Goal: Task Accomplishment & Management: Manage account settings

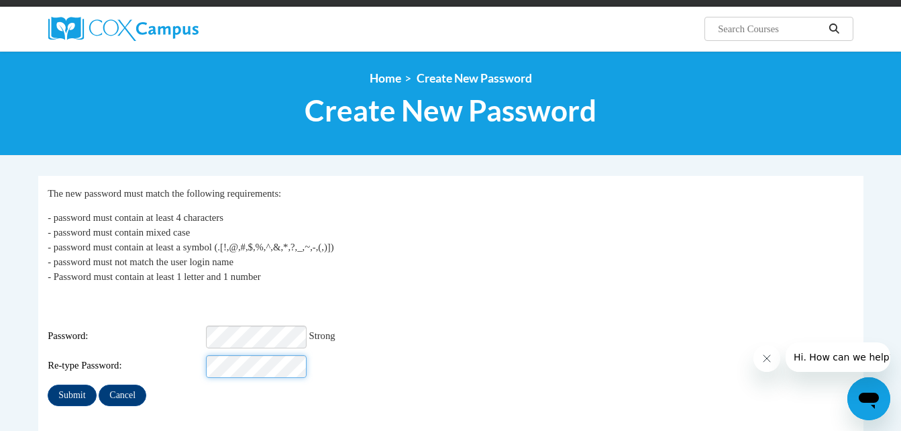
click at [48, 384] on input "Submit" at bounding box center [72, 394] width 48 height 21
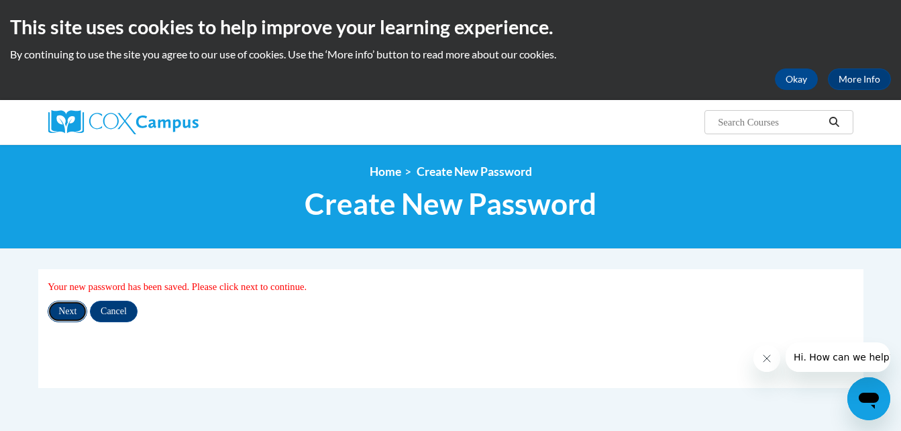
click at [75, 313] on input "Next" at bounding box center [68, 311] width 40 height 21
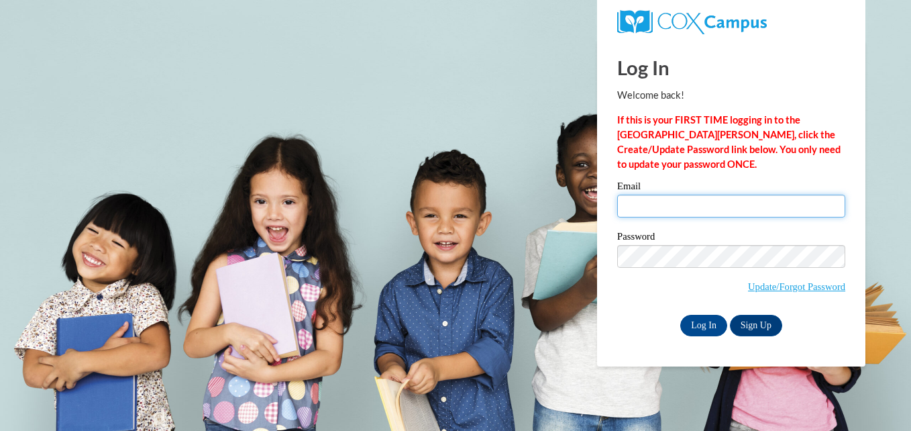
click at [689, 203] on input "Email" at bounding box center [731, 206] width 228 height 23
type input "[EMAIL_ADDRESS][DOMAIN_NAME]"
click at [680, 266] on span "Update/Forgot Password" at bounding box center [731, 273] width 228 height 56
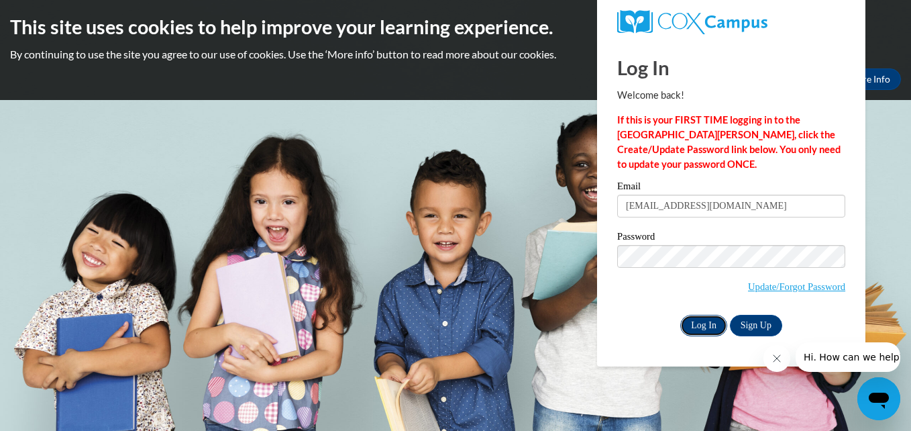
click at [720, 327] on input "Log In" at bounding box center [703, 325] width 47 height 21
click at [777, 357] on icon "Close message from company" at bounding box center [776, 358] width 11 height 11
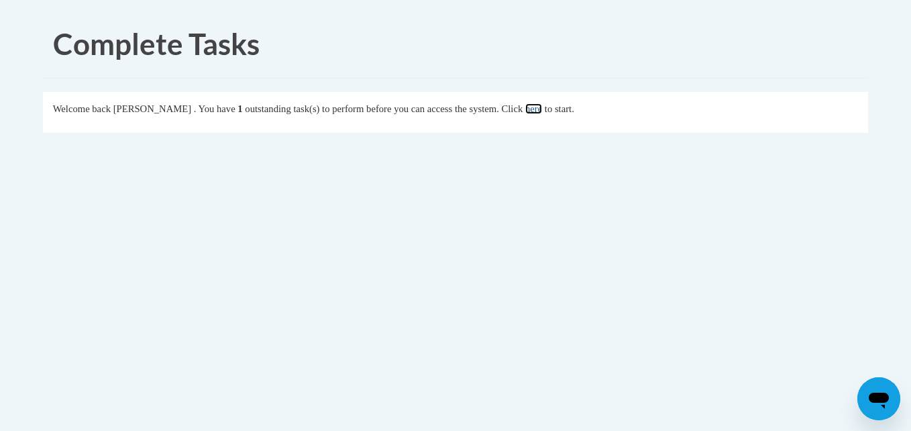
click at [542, 113] on link "here" at bounding box center [533, 108] width 17 height 11
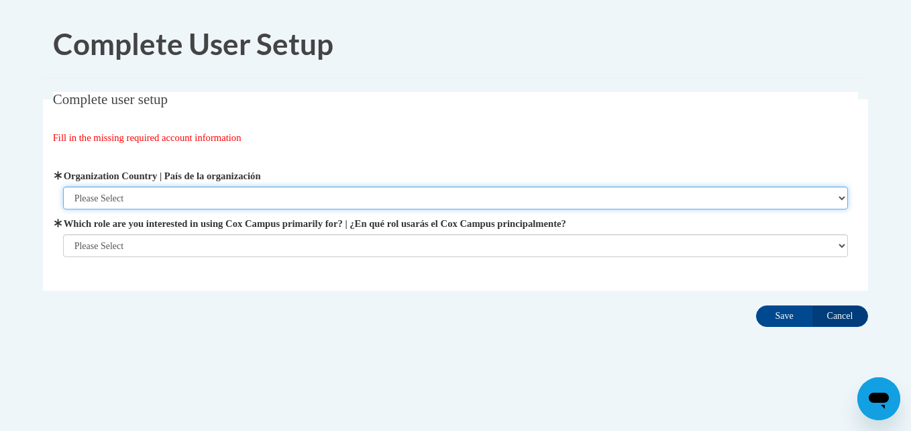
click at [140, 199] on select "Please Select [GEOGRAPHIC_DATA] | [GEOGRAPHIC_DATA] Outside of [GEOGRAPHIC_DATA…" at bounding box center [456, 198] width 786 height 23
select select "ad49bcad-a171-4b2e-b99c-48b446064914"
click at [63, 187] on select "Please Select [GEOGRAPHIC_DATA] | [GEOGRAPHIC_DATA] Outside of [GEOGRAPHIC_DATA…" at bounding box center [456, 198] width 786 height 23
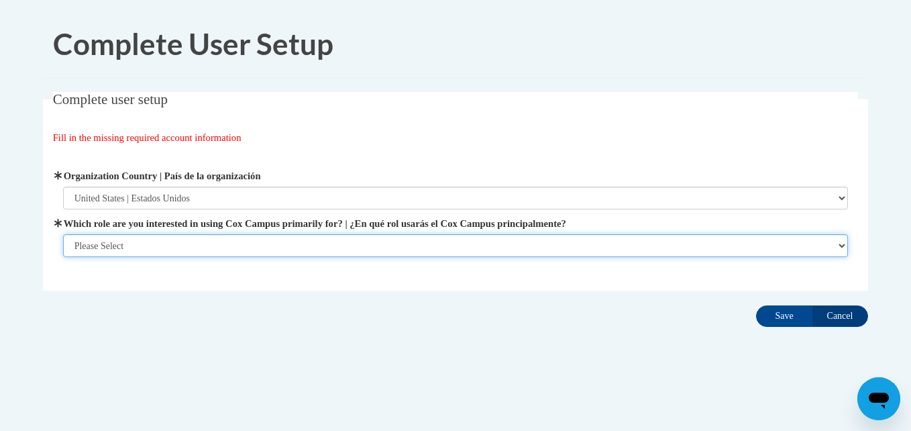
click at [129, 247] on select "Please Select College/University | Colegio/Universidad Community/Nonprofit Part…" at bounding box center [456, 245] width 786 height 23
select select "5a18ea06-2b54-4451-96f2-d152daf9eac5"
click at [63, 257] on select "Please Select College/University | Colegio/Universidad Community/Nonprofit Part…" at bounding box center [456, 245] width 786 height 23
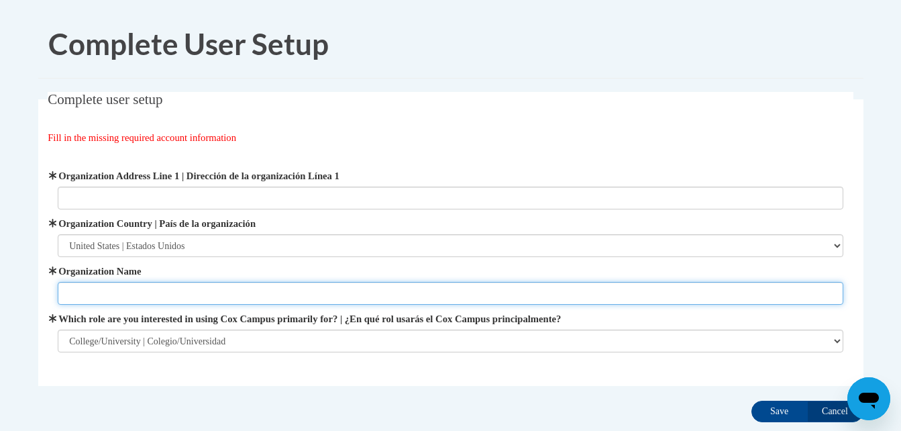
click at [199, 299] on input "Organization Name" at bounding box center [451, 293] width 786 height 23
type input "[PERSON_NAME][GEOGRAPHIC_DATA]"
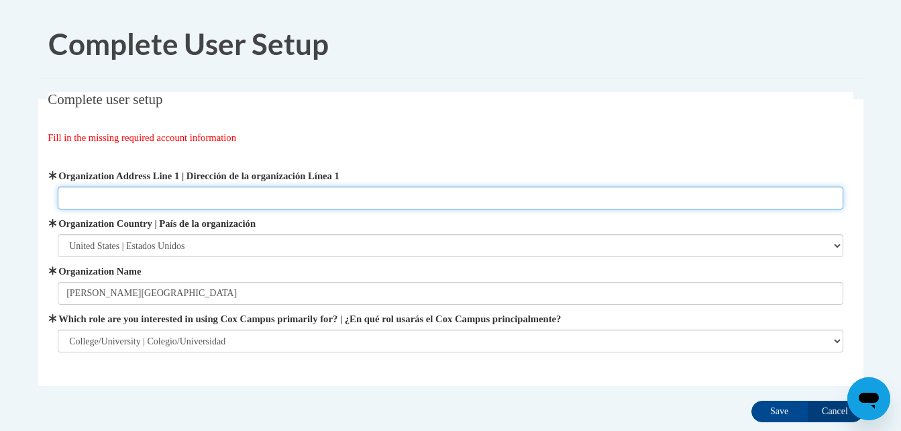
click at [248, 187] on input "Organization Address Line 1 | Dirección de la organización Línea 1" at bounding box center [451, 198] width 786 height 23
type input "[STREET_ADDRESS]"
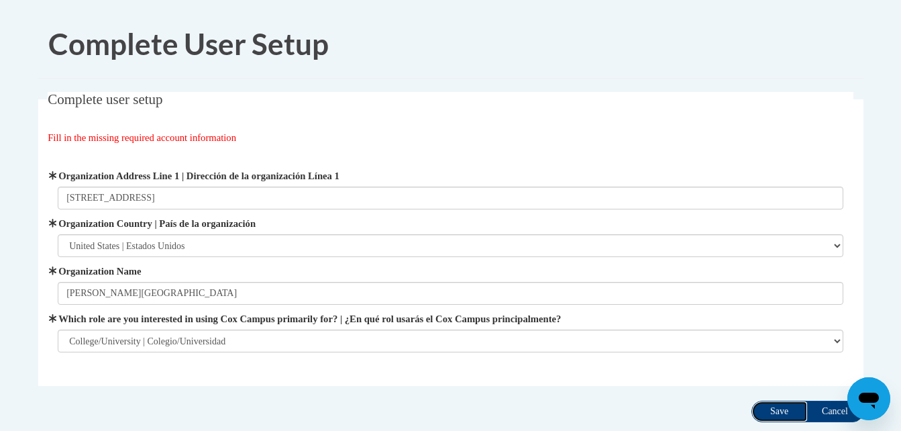
click at [778, 410] on input "Save" at bounding box center [779, 411] width 56 height 21
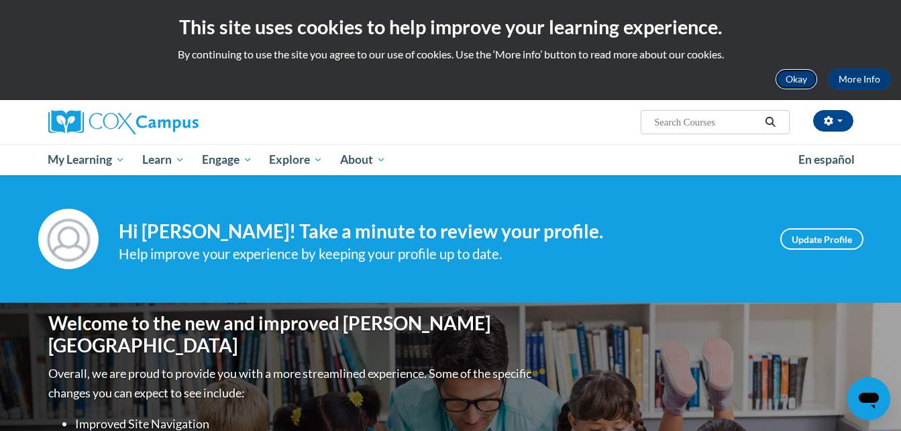
click at [799, 75] on button "Okay" at bounding box center [796, 78] width 43 height 21
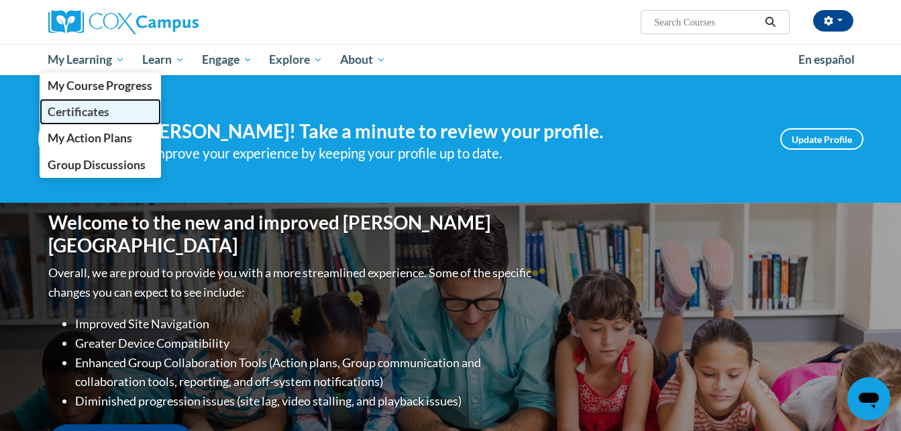
click at [97, 109] on span "Certificates" at bounding box center [79, 112] width 62 height 14
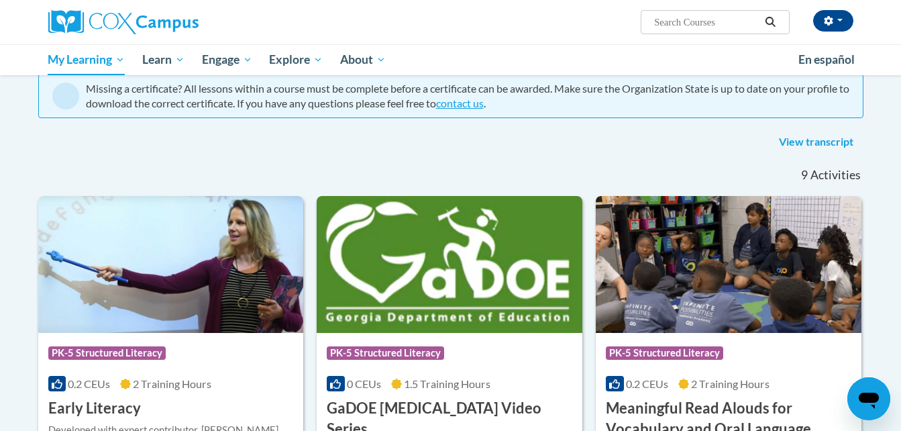
scroll to position [131, 0]
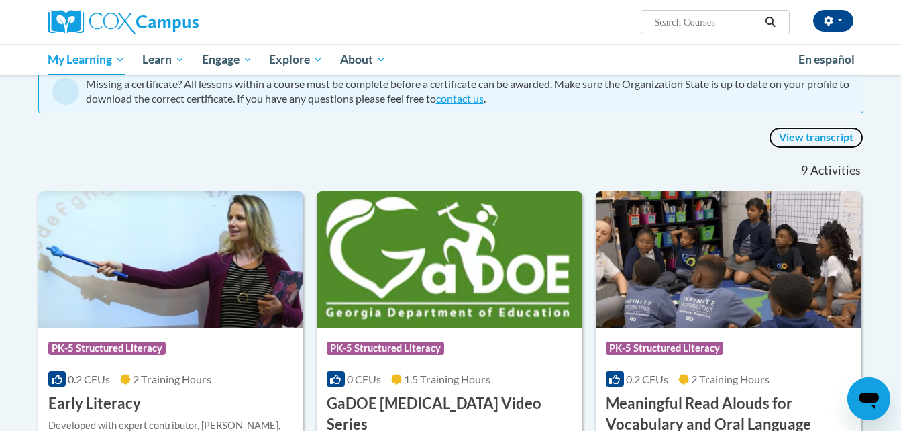
click at [791, 133] on link "View transcript" at bounding box center [816, 137] width 95 height 21
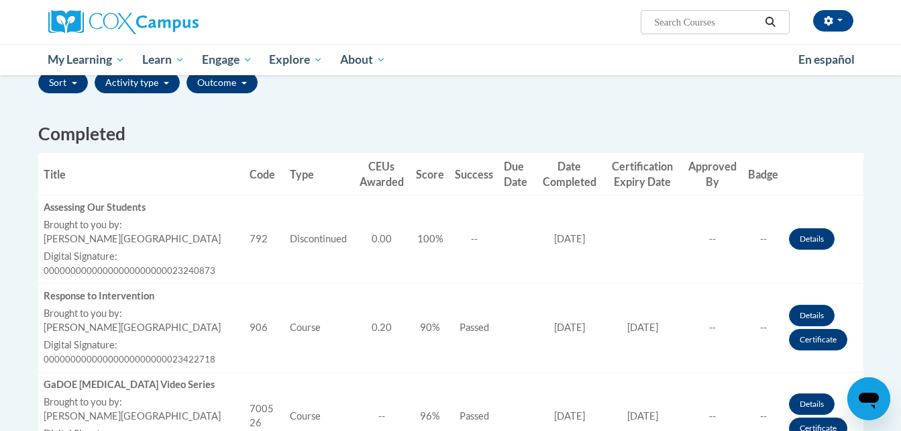
scroll to position [327, 0]
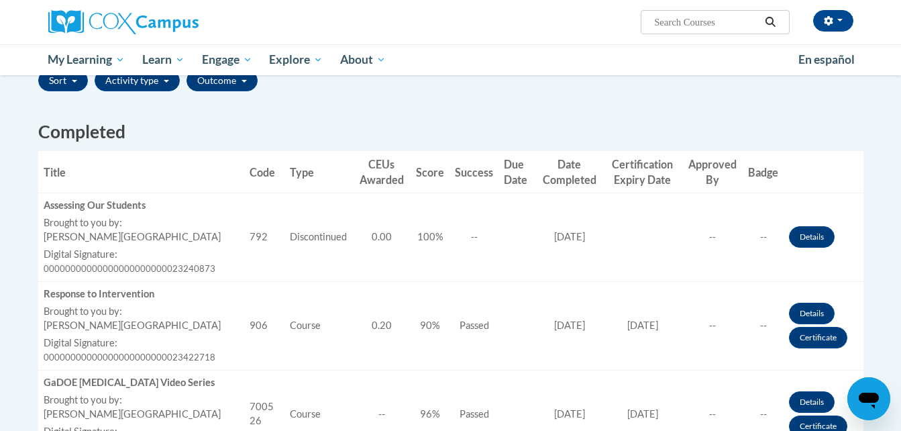
drag, startPoint x: 877, startPoint y: 1, endPoint x: 576, endPoint y: 127, distance: 325.7
click at [576, 127] on h2 "Completed" at bounding box center [450, 131] width 825 height 25
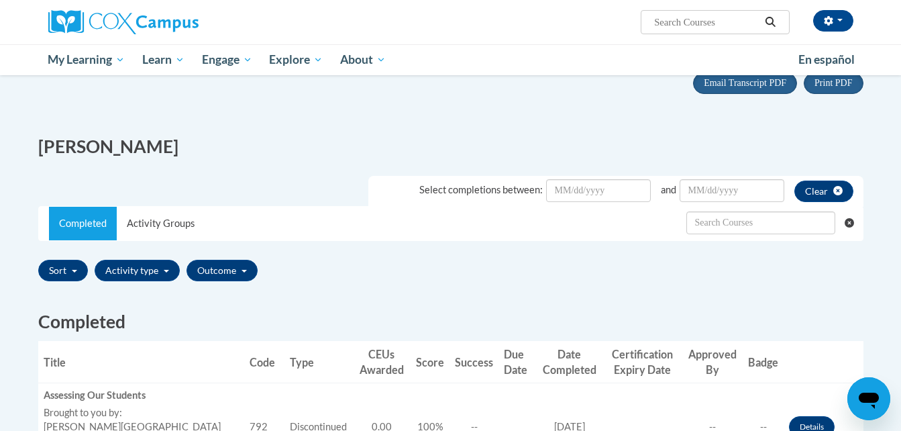
scroll to position [134, 0]
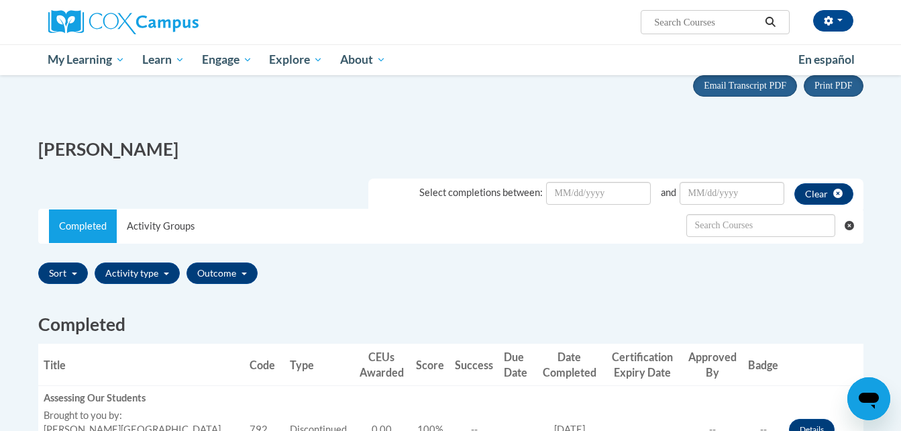
click at [690, 25] on input "Search..." at bounding box center [706, 22] width 107 height 16
type input "science of reading"
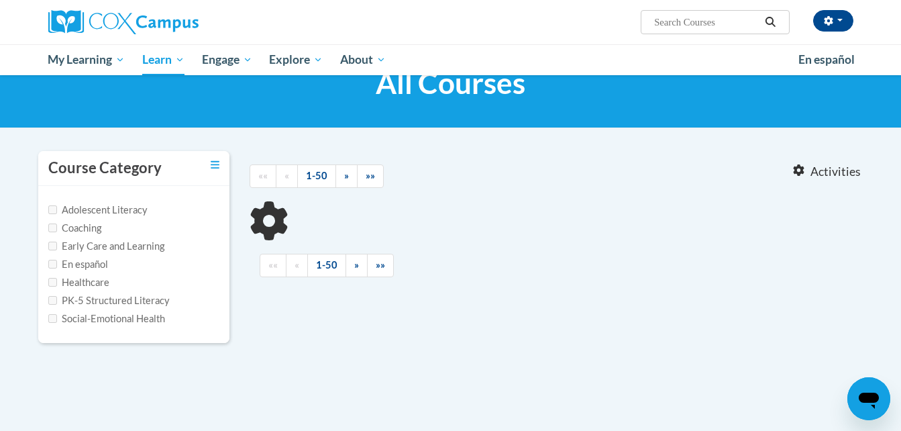
type input "science of reading"
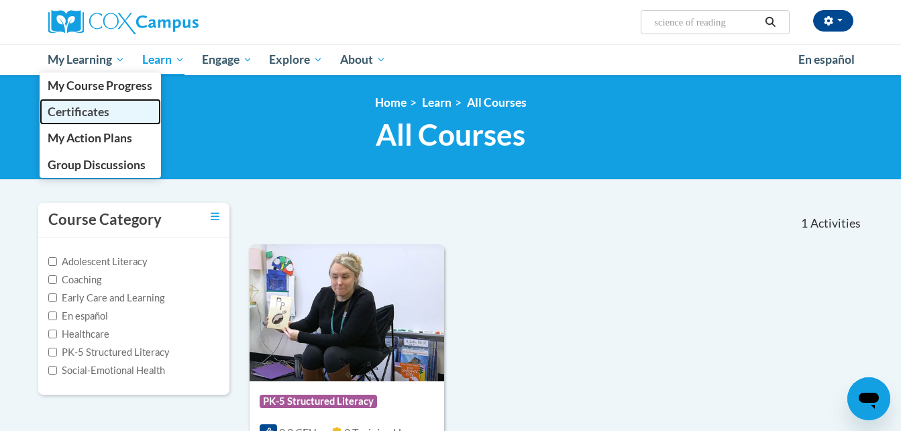
click at [93, 110] on span "Certificates" at bounding box center [79, 112] width 62 height 14
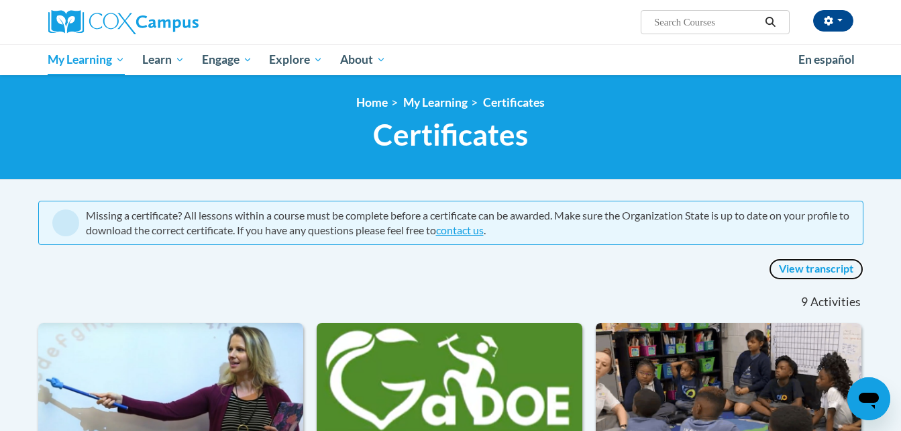
click at [792, 270] on link "View transcript" at bounding box center [816, 268] width 95 height 21
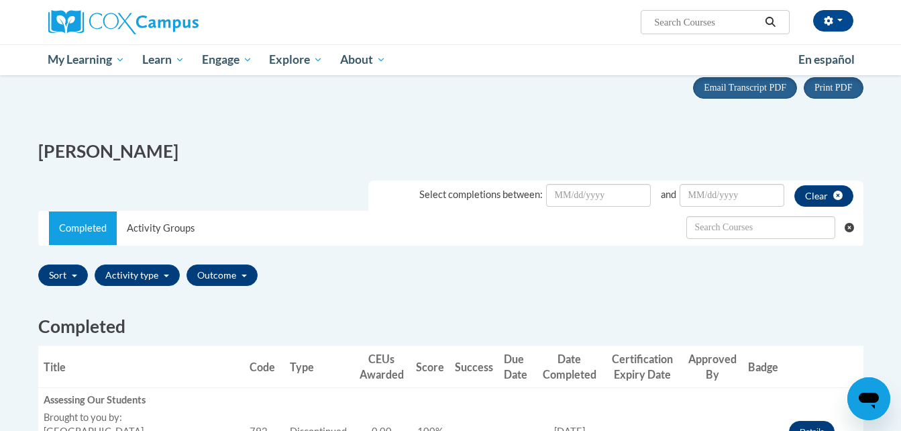
scroll to position [108, 0]
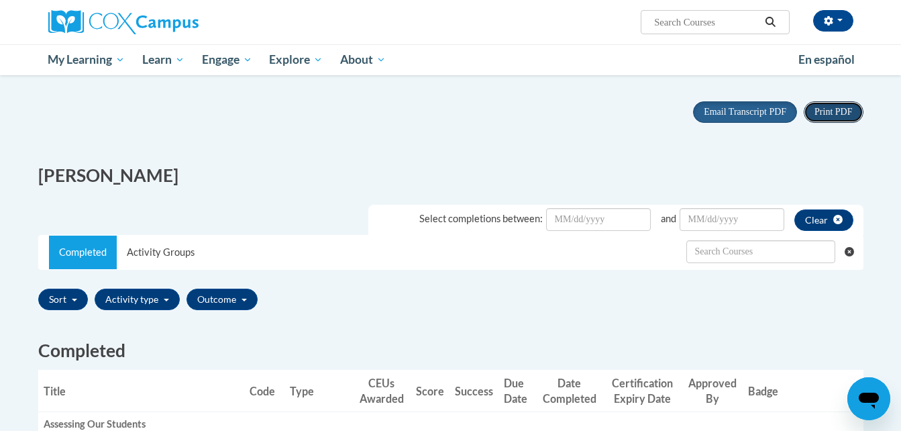
click at [835, 111] on span "Print PDF" at bounding box center [833, 112] width 38 height 10
click at [720, 105] on button "Email Transcript PDF" at bounding box center [745, 111] width 104 height 21
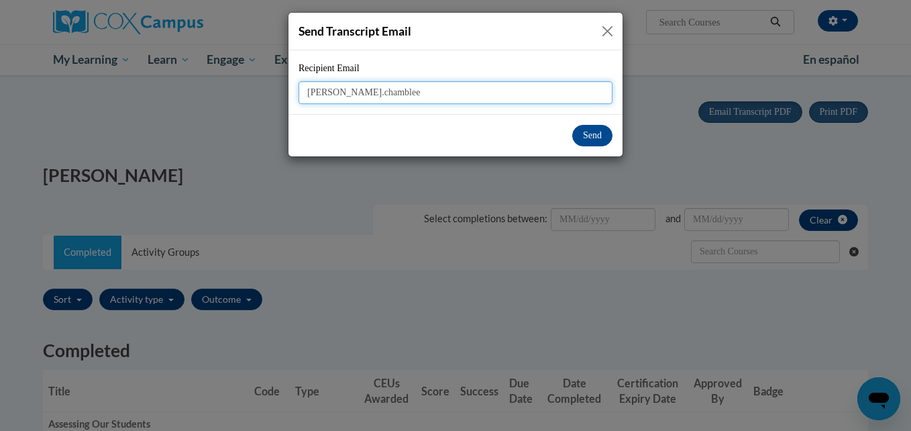
type input "[PERSON_NAME][EMAIL_ADDRESS][DOMAIN_NAME]"
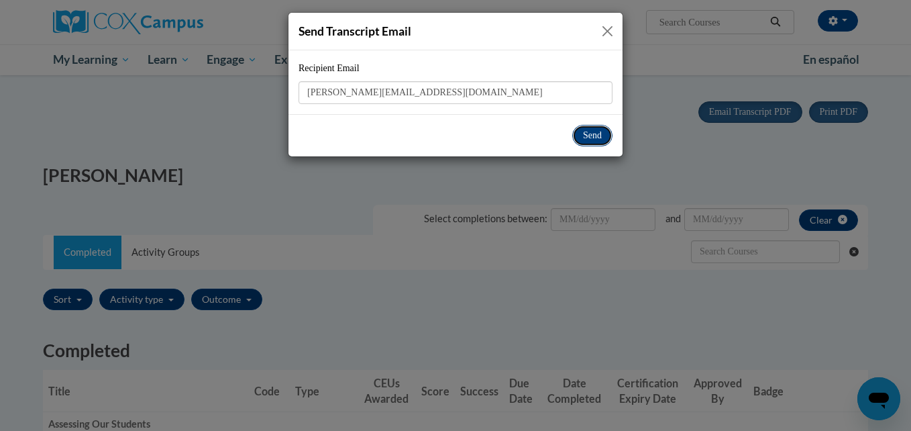
click at [598, 136] on button "Send" at bounding box center [592, 135] width 40 height 21
click at [592, 136] on button "Send" at bounding box center [592, 135] width 40 height 21
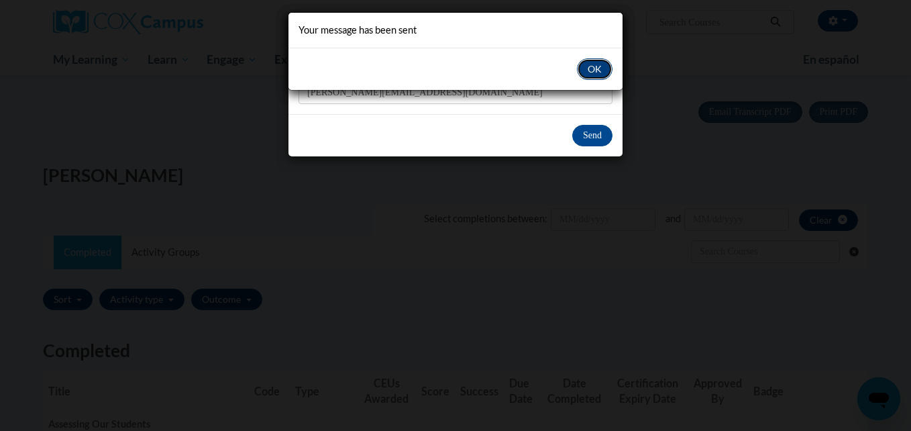
click at [592, 67] on button "OK" at bounding box center [595, 68] width 36 height 21
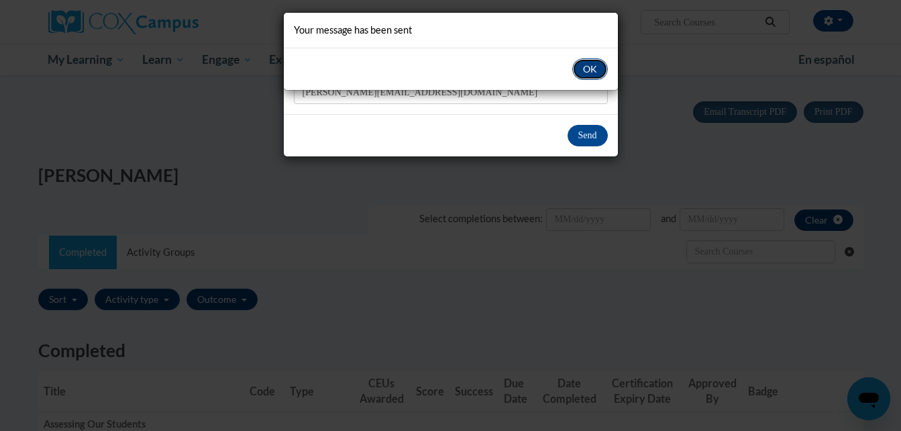
click at [587, 68] on button "OK" at bounding box center [590, 68] width 36 height 21
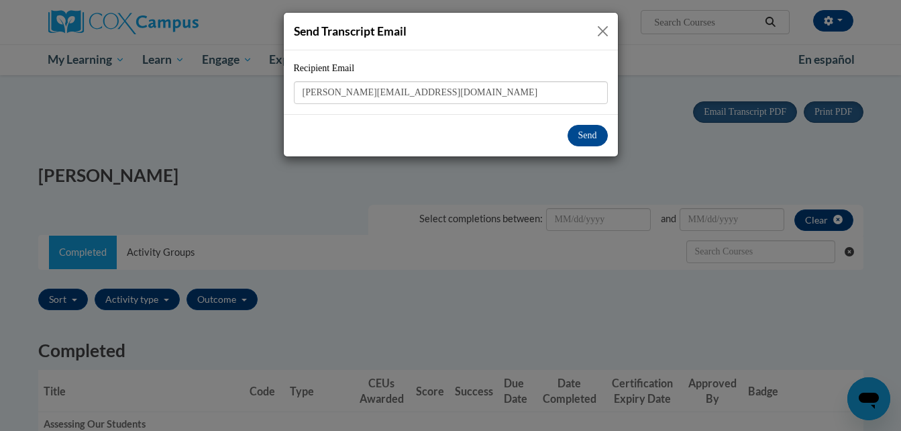
click at [608, 32] on button "Close" at bounding box center [602, 31] width 17 height 17
